Goal: Information Seeking & Learning: Learn about a topic

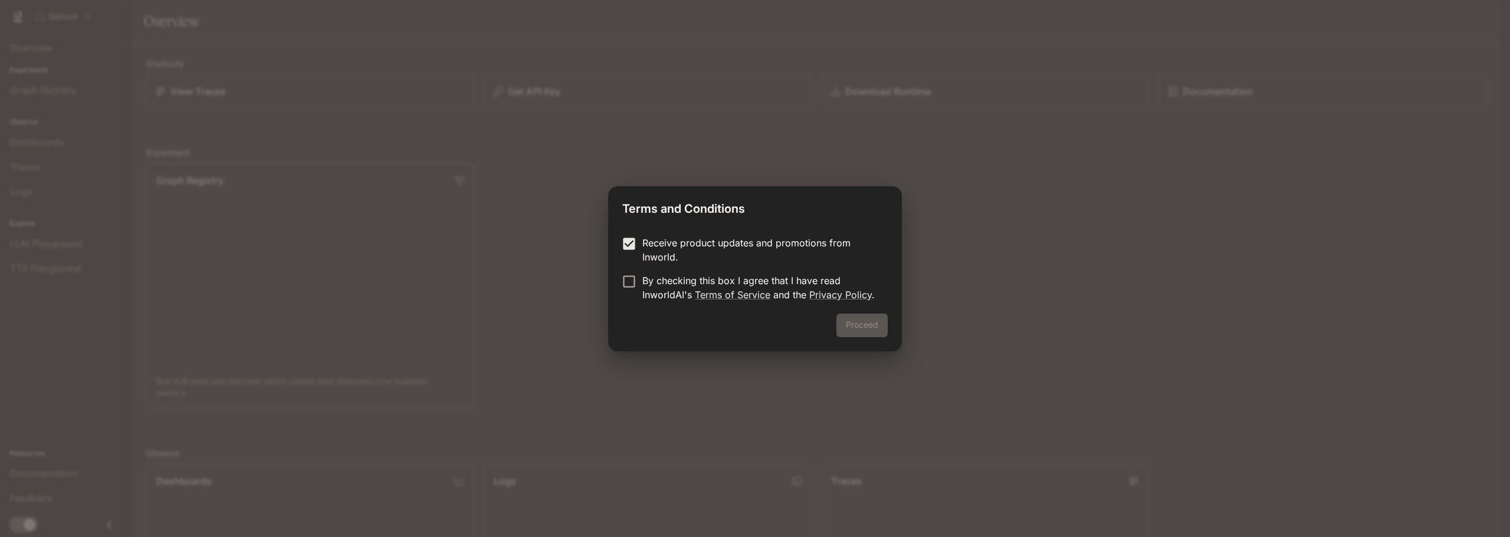
click at [620, 290] on label "By checking this box I agree that I have read InworldAI's Terms of Service and …" at bounding box center [747, 288] width 262 height 28
drag, startPoint x: 854, startPoint y: 339, endPoint x: 857, endPoint y: 329, distance: 10.6
click at [855, 337] on div "Proceed" at bounding box center [755, 333] width 294 height 38
click at [857, 329] on button "Proceed" at bounding box center [861, 326] width 51 height 24
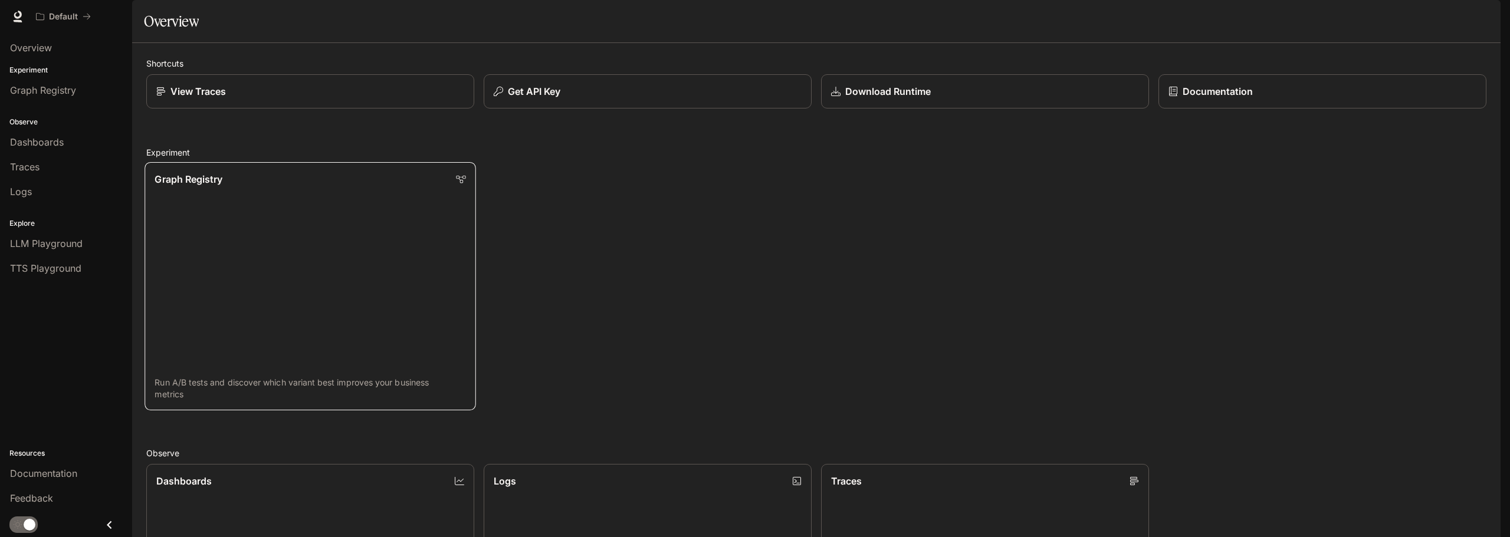
click at [428, 267] on link "Graph Registry Run A/B tests and discover which variant best improves your busi…" at bounding box center [309, 286] width 331 height 248
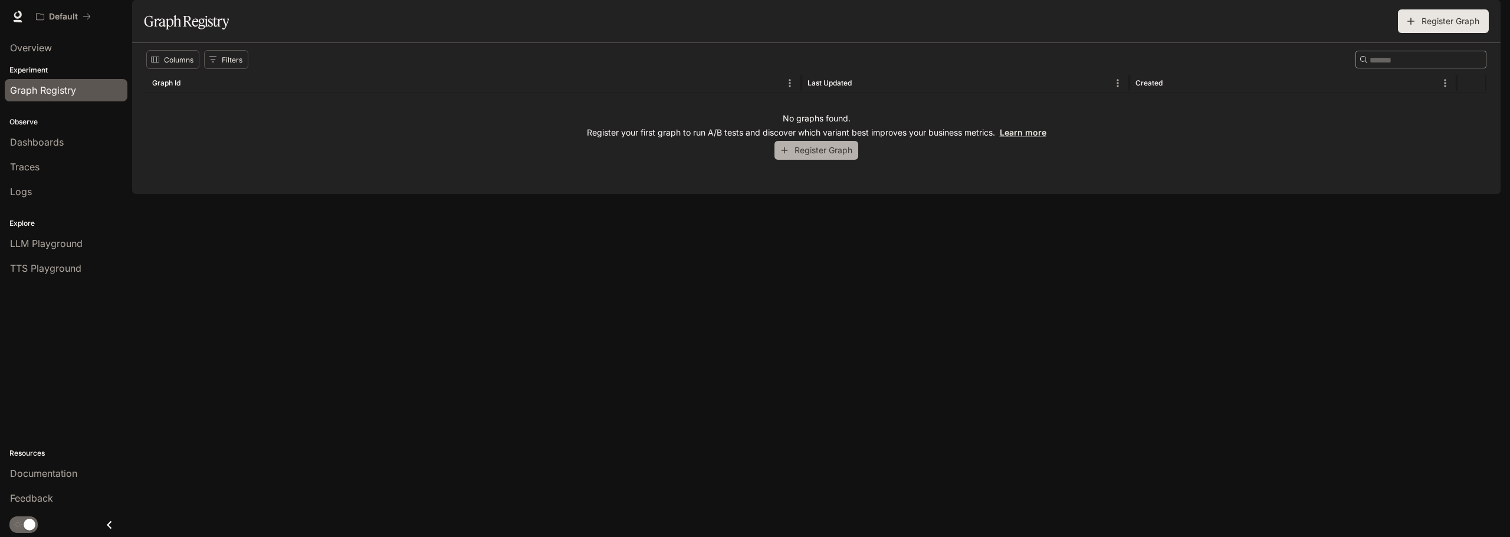
click at [813, 160] on button "Register Graph" at bounding box center [816, 150] width 84 height 19
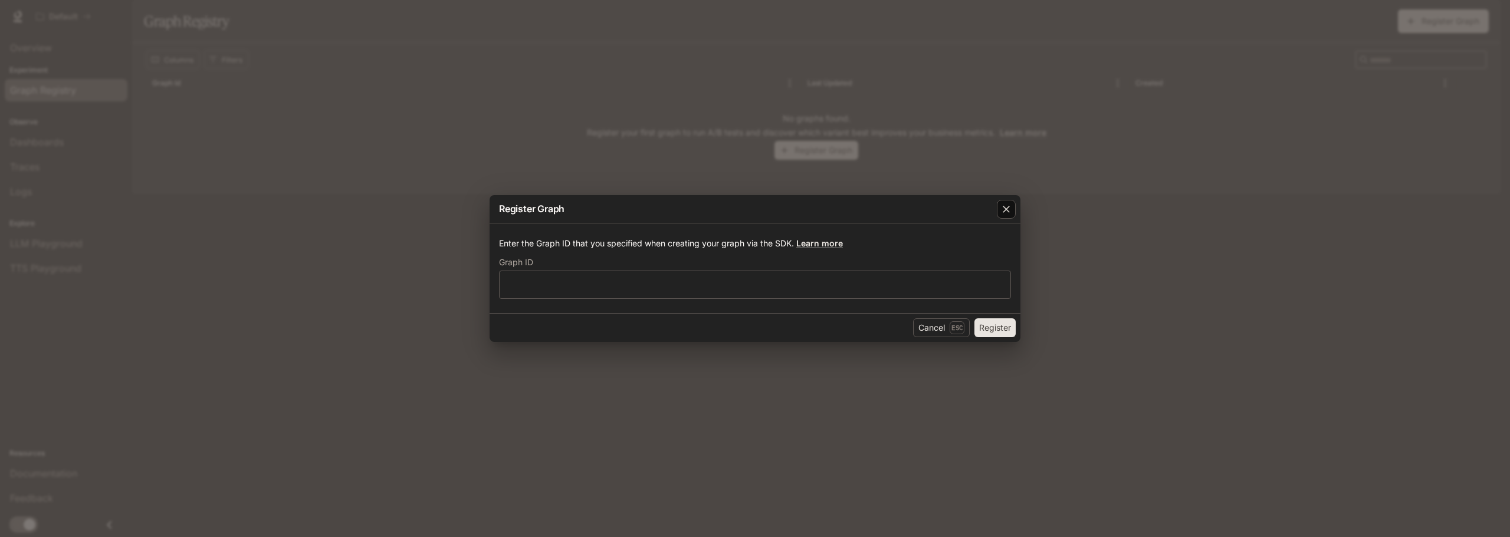
click at [1007, 208] on icon "button" at bounding box center [1006, 209] width 7 height 7
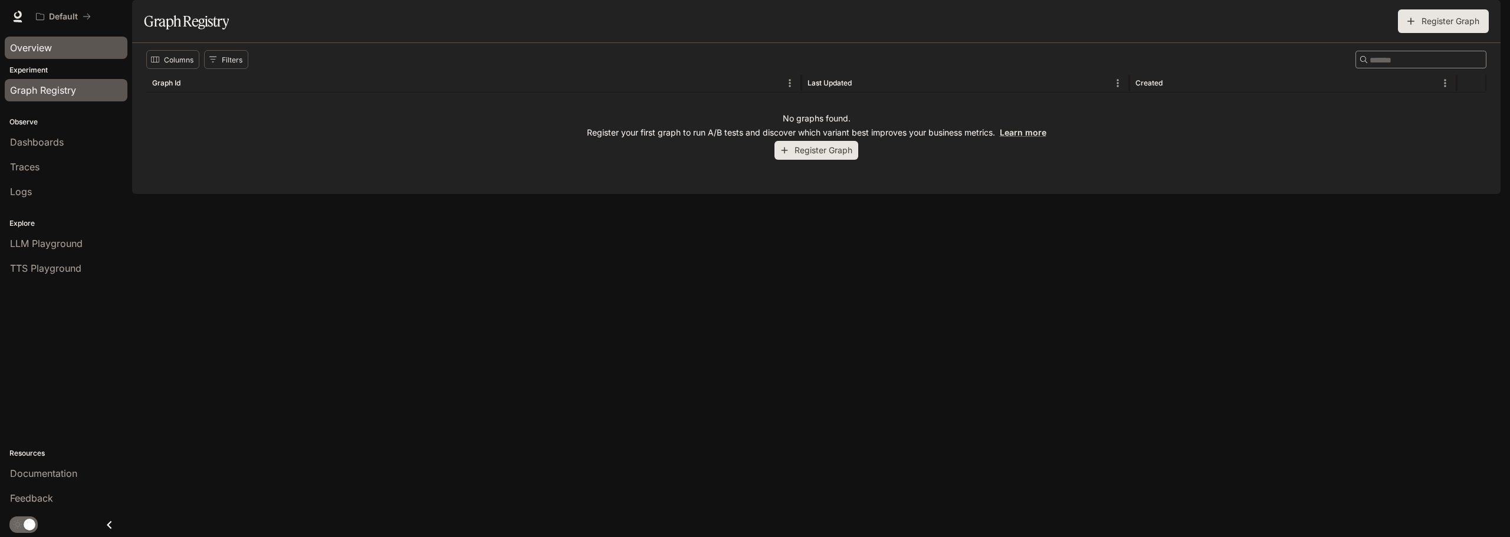
click at [71, 57] on link "Overview" at bounding box center [66, 48] width 123 height 22
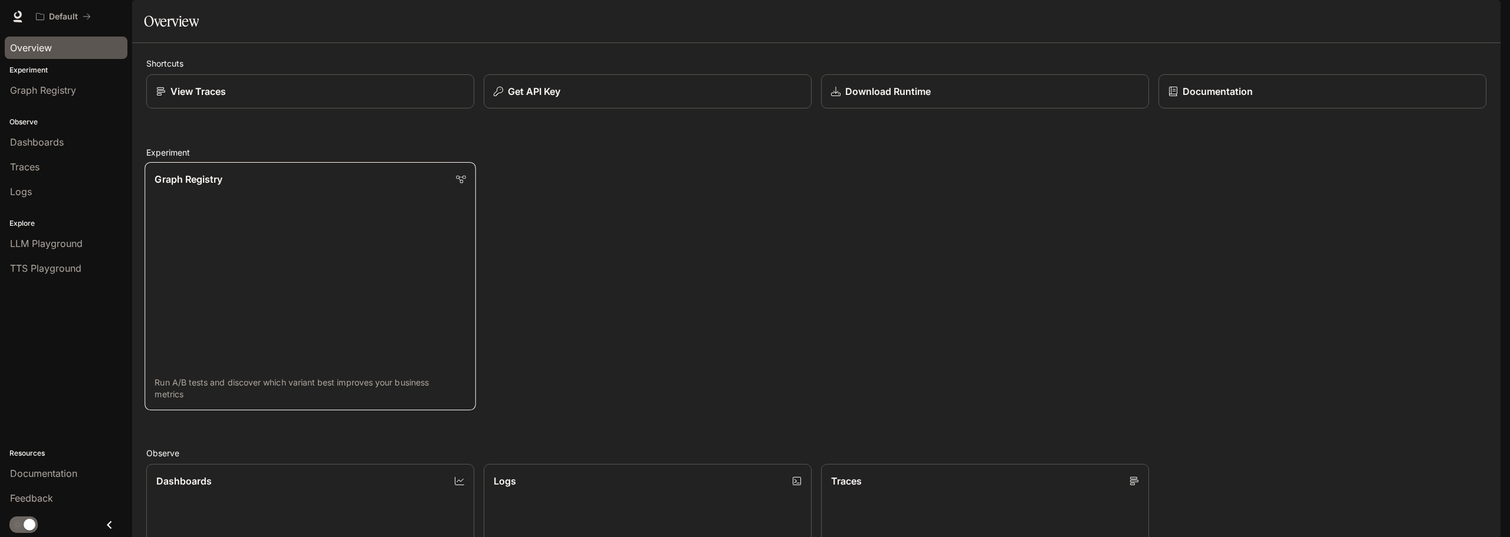
scroll to position [526, 0]
